Goal: Find contact information: Find contact information

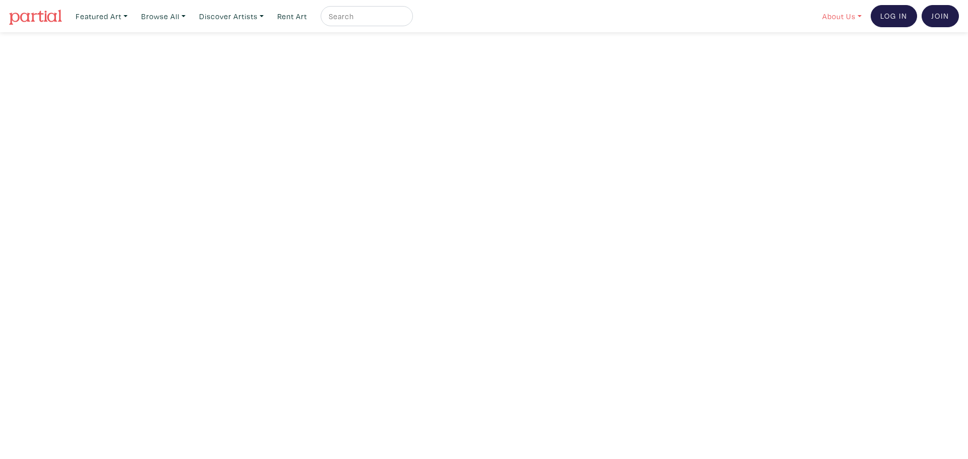
click at [644, 13] on link "About Us" at bounding box center [842, 16] width 48 height 21
click at [644, 47] on link "About Us" at bounding box center [868, 46] width 83 height 9
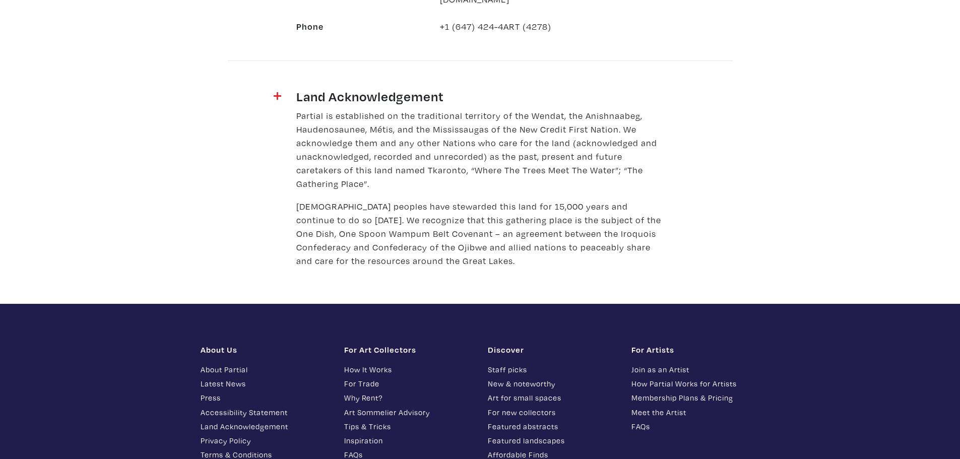
scroll to position [1277, 0]
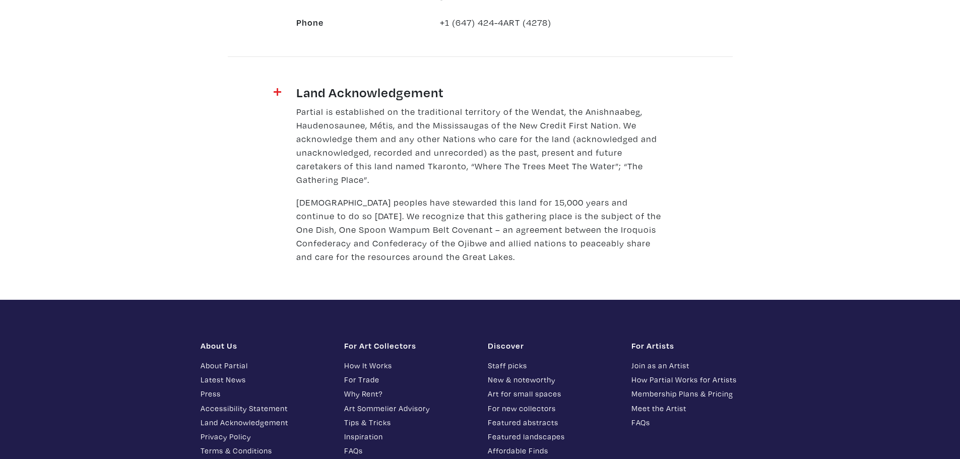
click at [215, 459] on link "Contact Us" at bounding box center [265, 465] width 129 height 12
